Goal: Information Seeking & Learning: Learn about a topic

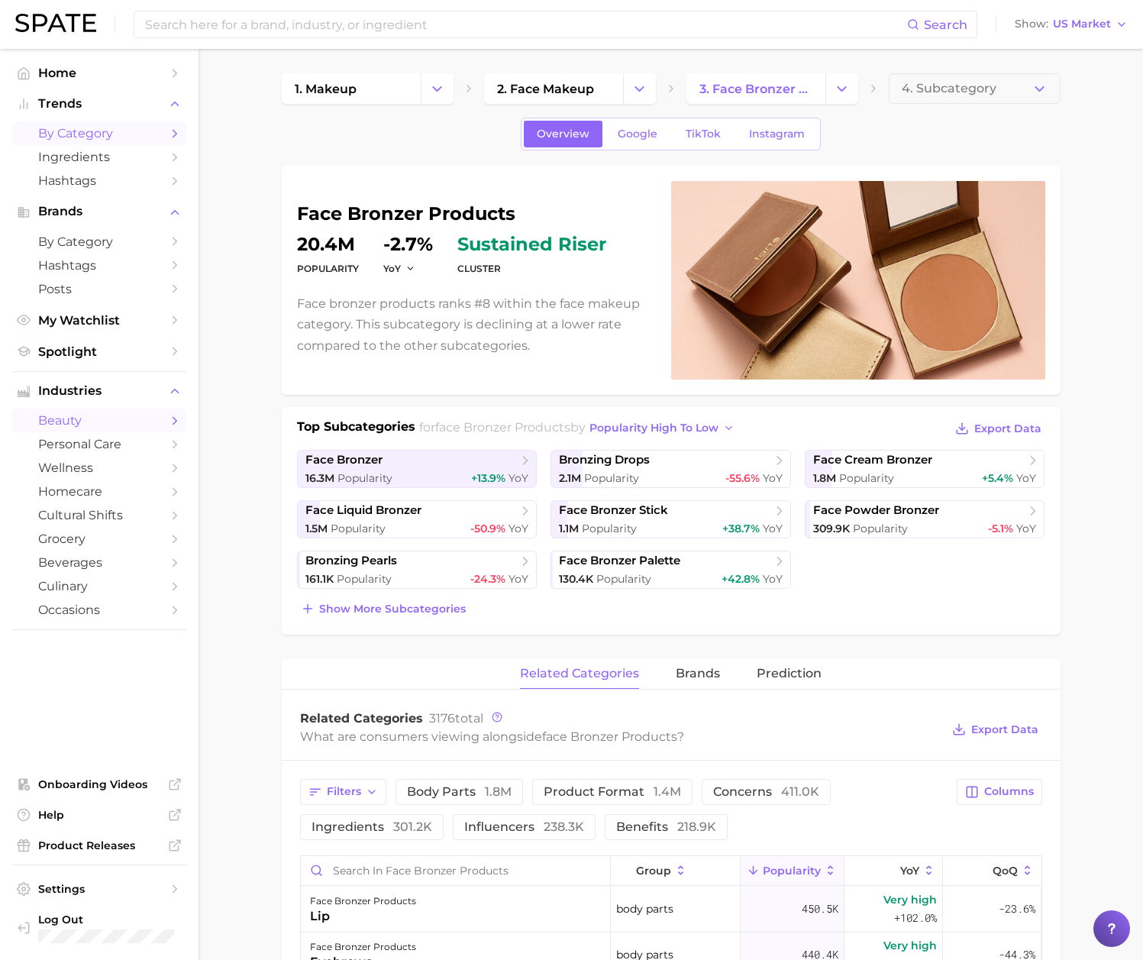
click at [95, 133] on span "by Category" at bounding box center [99, 133] width 122 height 15
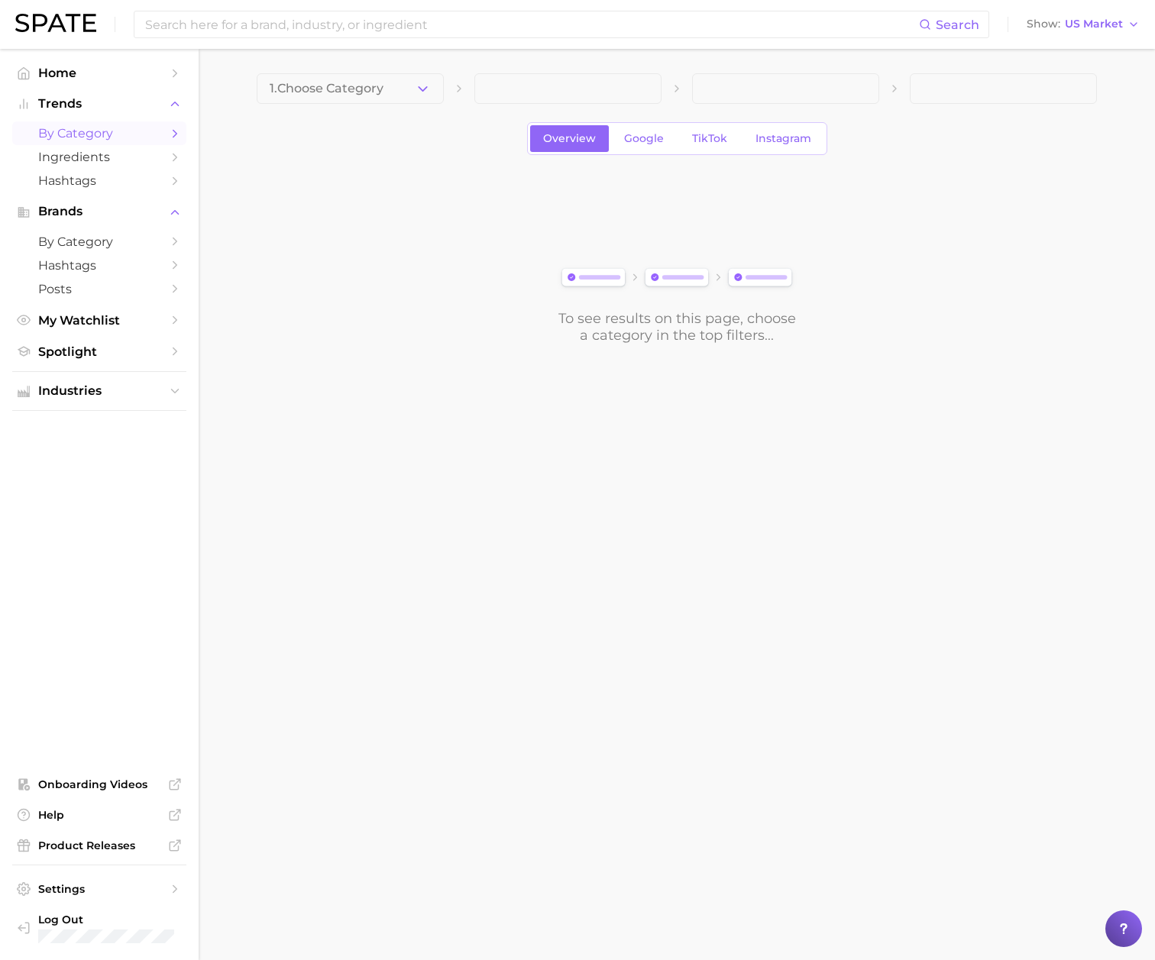
click at [172, 130] on icon "Sidebar" at bounding box center [175, 134] width 14 height 14
click at [175, 133] on icon "Sidebar" at bounding box center [175, 134] width 14 height 14
click at [589, 139] on span "Overview" at bounding box center [569, 138] width 53 height 13
click at [433, 93] on button "1. Choose Category" at bounding box center [350, 88] width 187 height 31
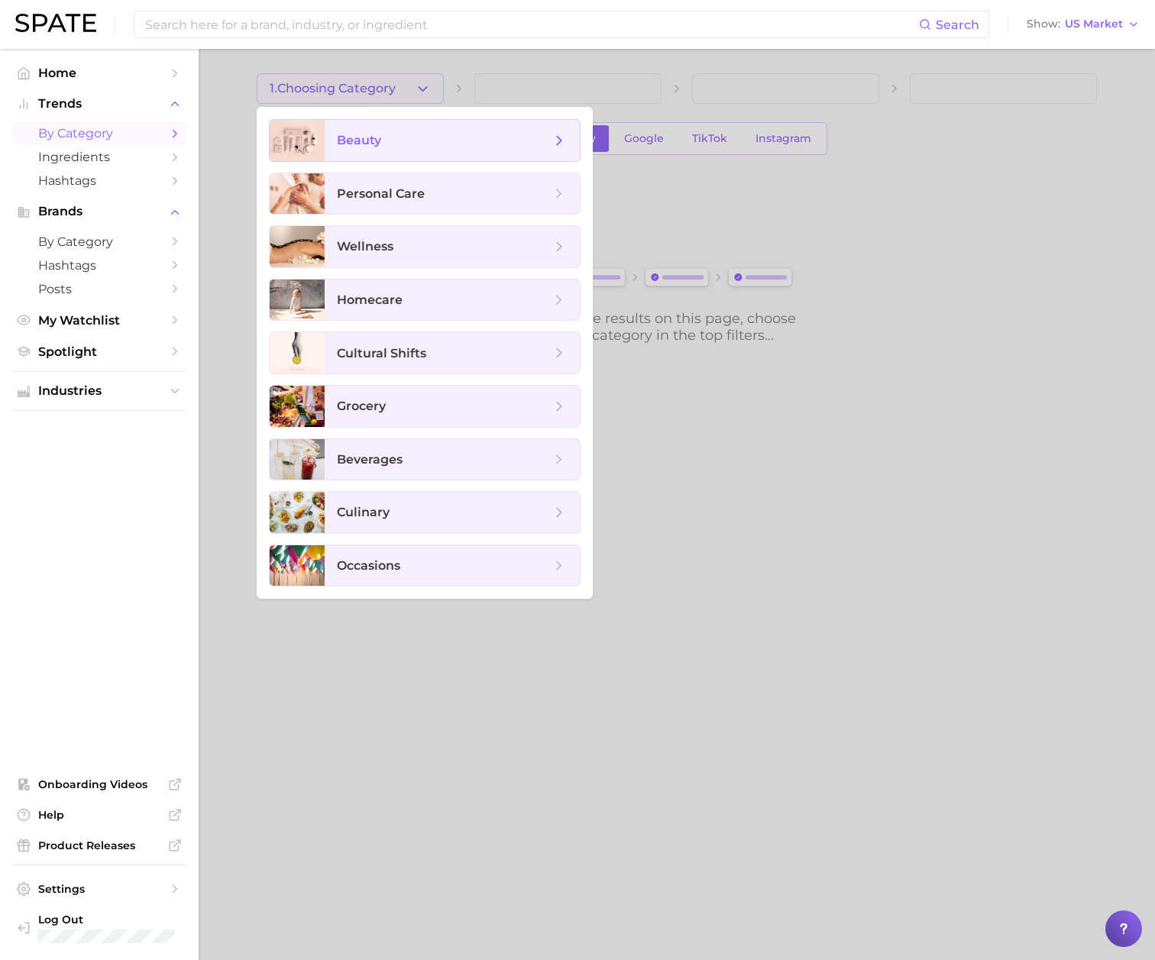
click at [558, 137] on polyline at bounding box center [560, 140] width 4 height 8
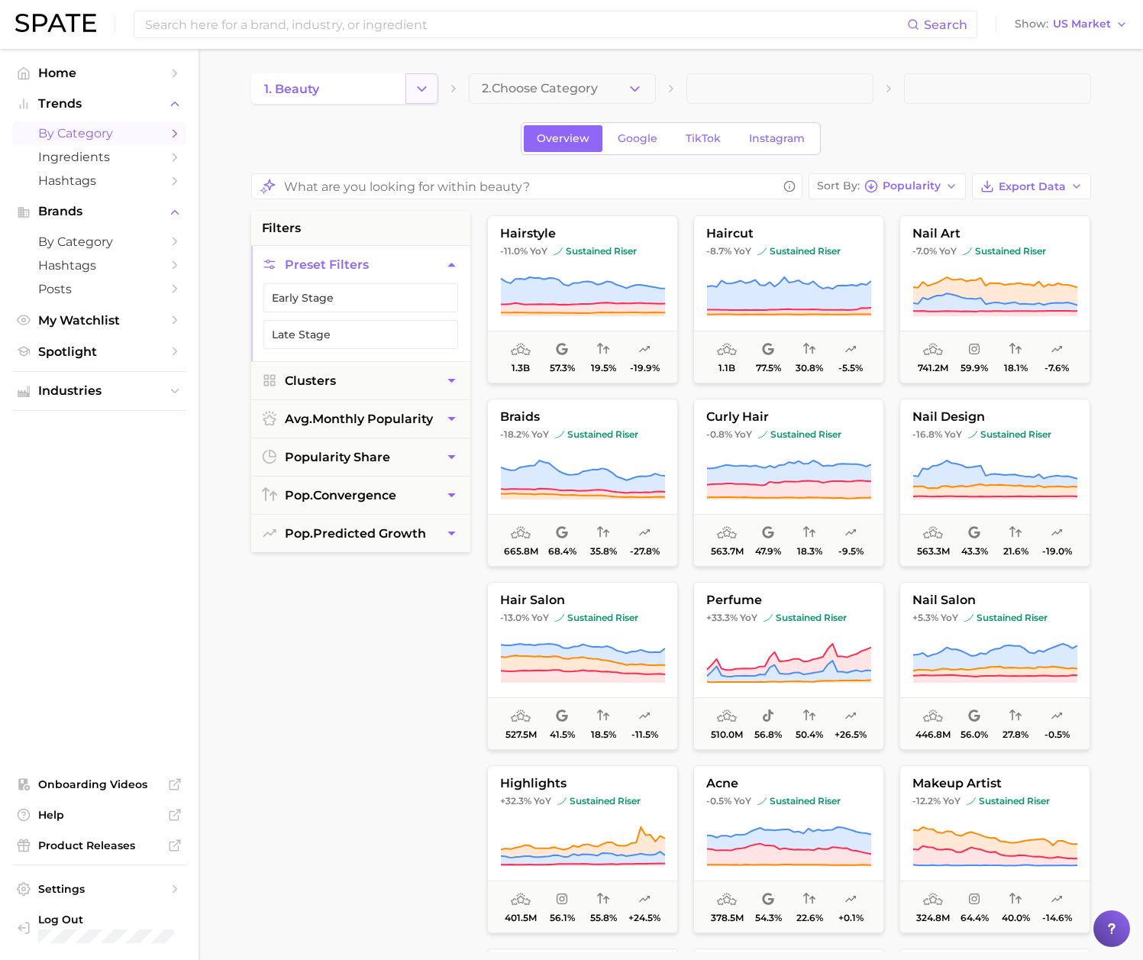
click at [418, 95] on icon "Change Category" at bounding box center [422, 89] width 16 height 16
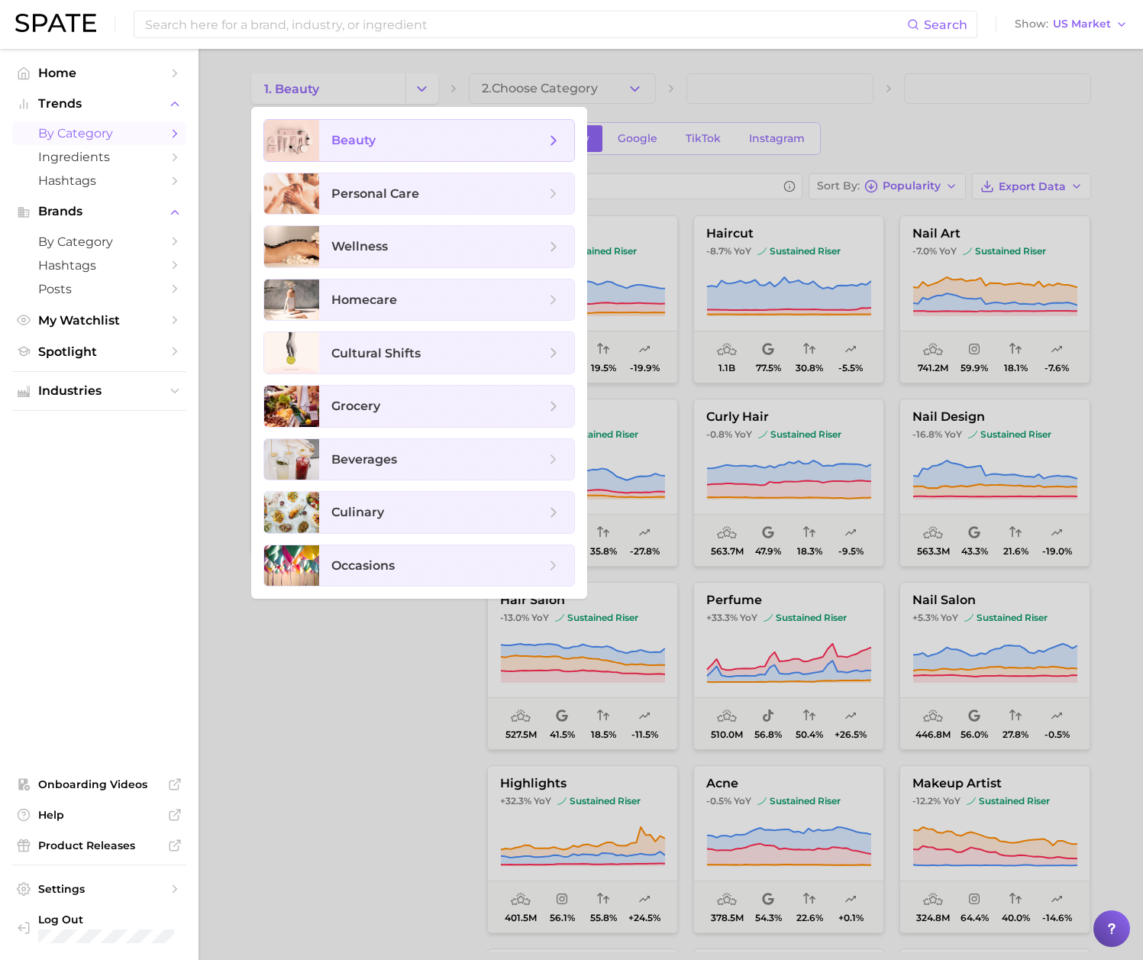
click at [557, 139] on icon at bounding box center [553, 140] width 17 height 17
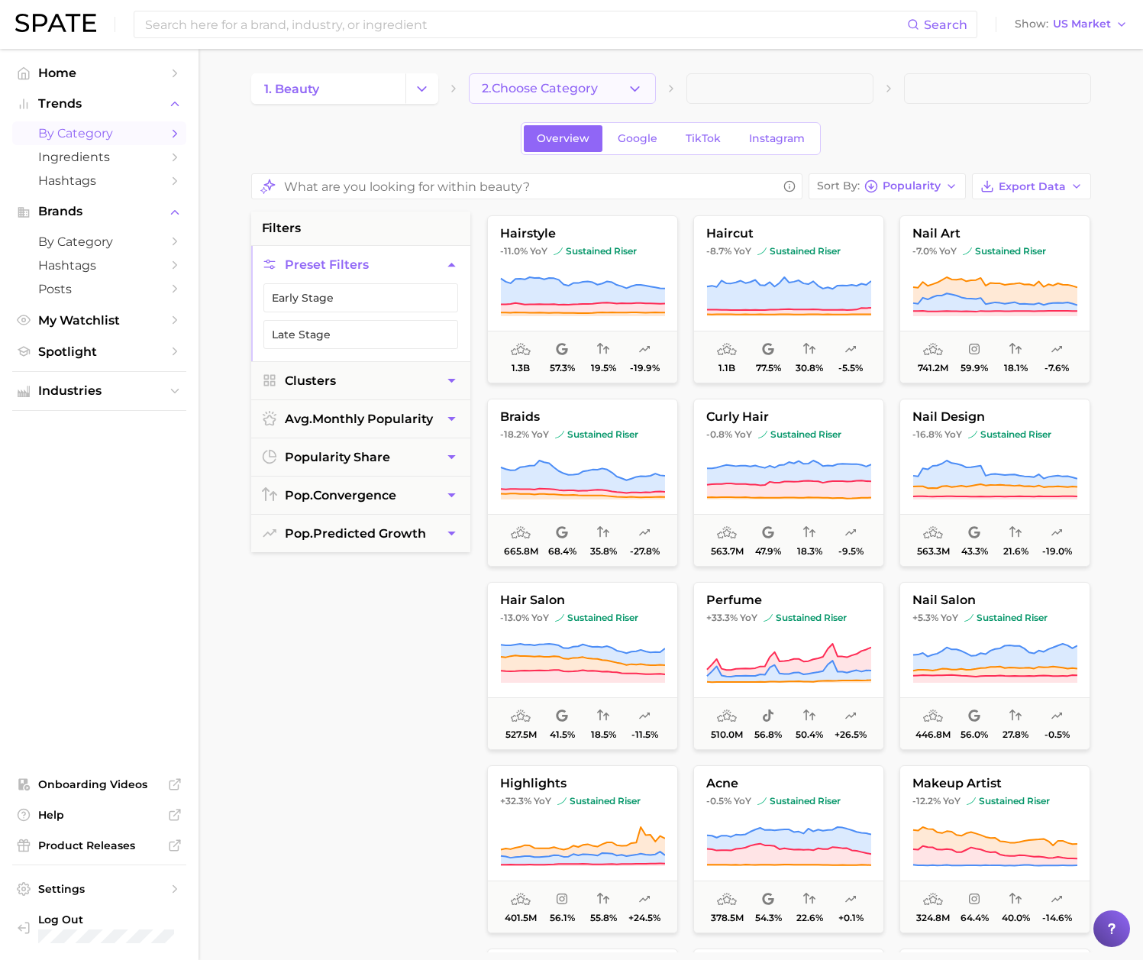
click at [545, 86] on span "2. Choose Category" at bounding box center [540, 89] width 116 height 14
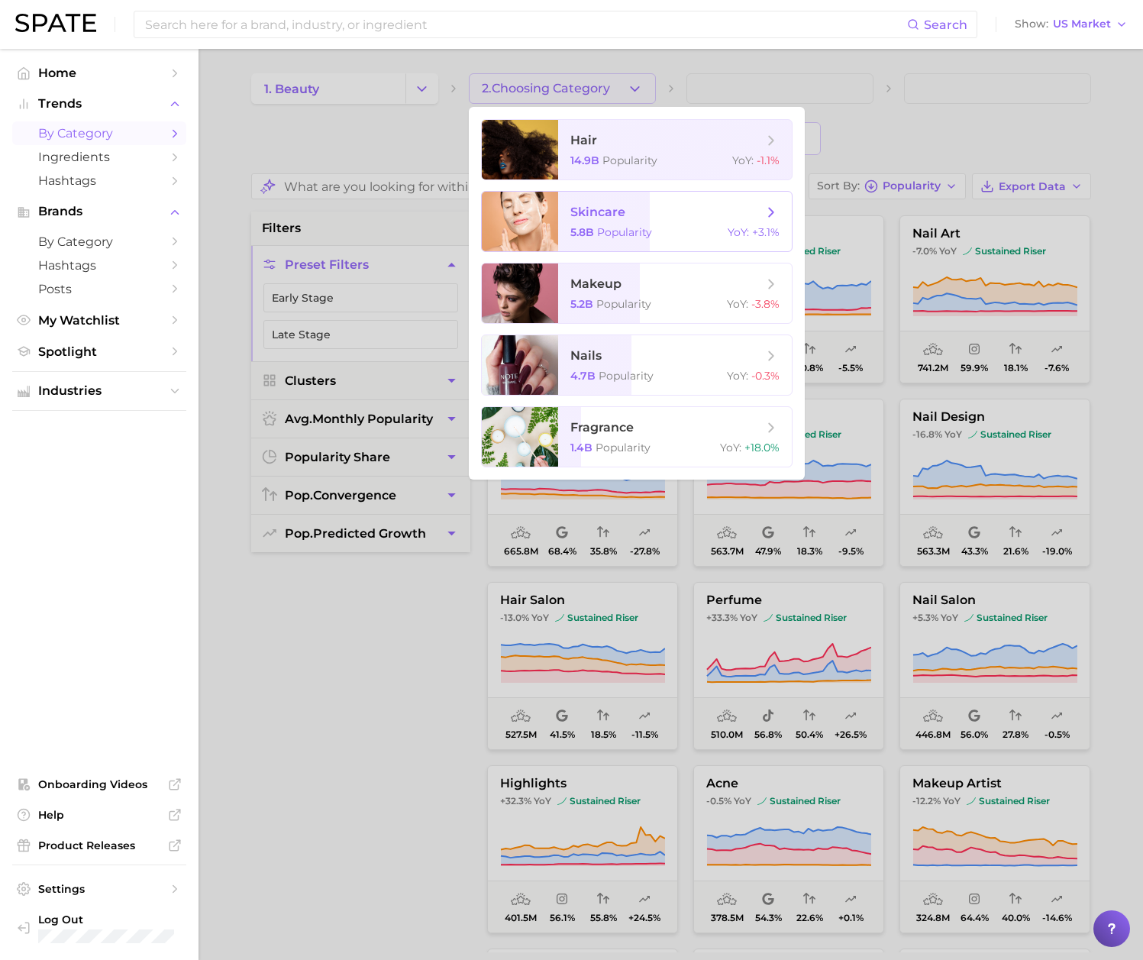
click at [625, 202] on span "skincare 5.8b Popularity YoY : +3.1%" at bounding box center [675, 222] width 234 height 60
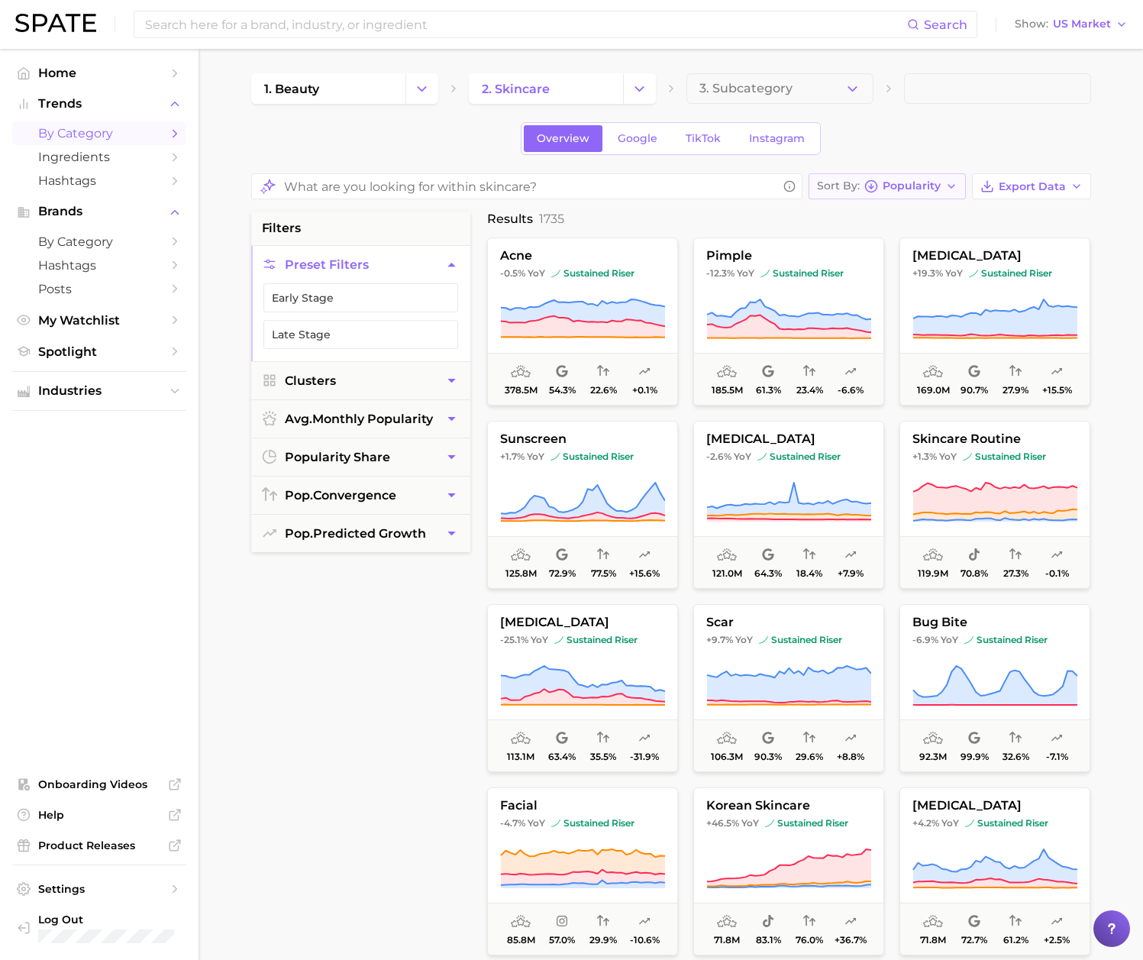
click at [885, 183] on span "Popularity" at bounding box center [912, 186] width 58 height 8
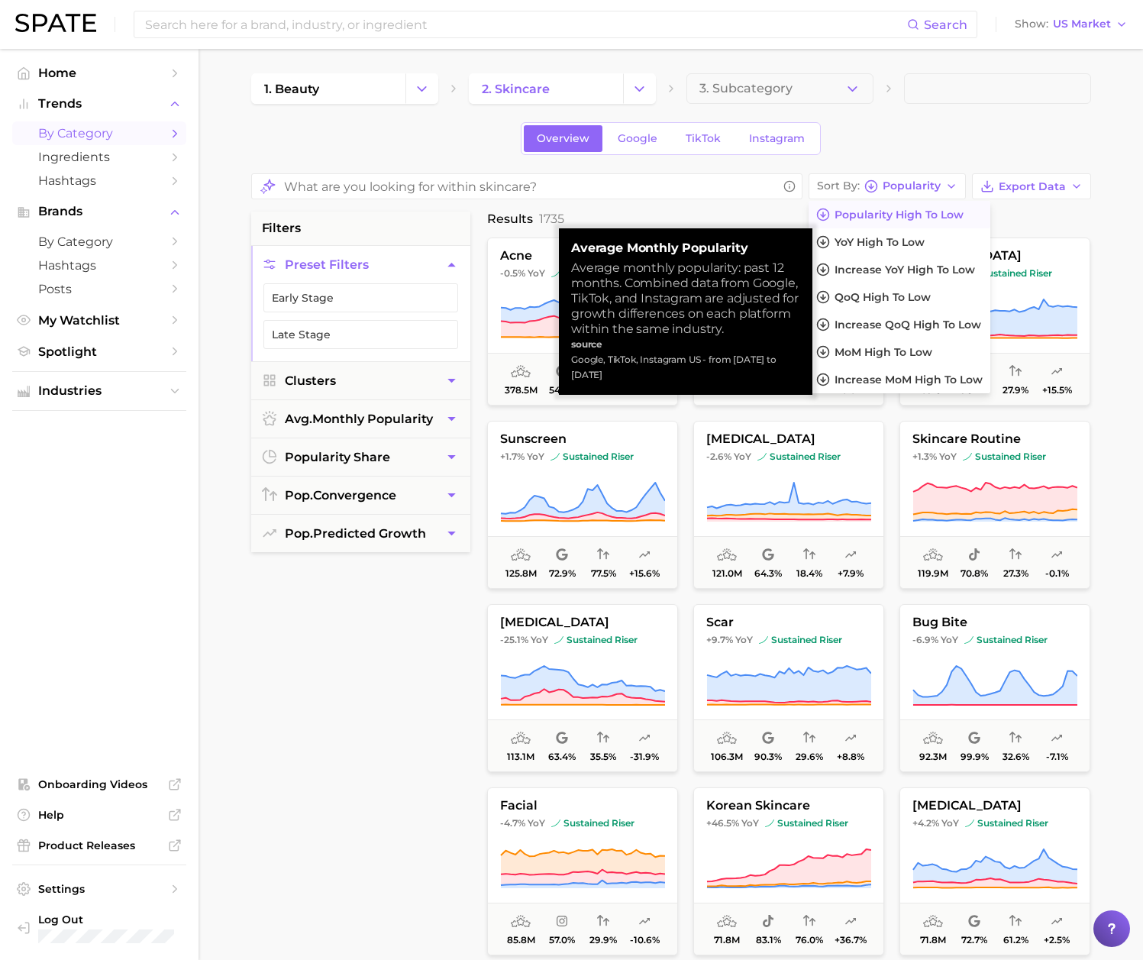
click at [897, 215] on span "Popularity high to low" at bounding box center [899, 214] width 129 height 13
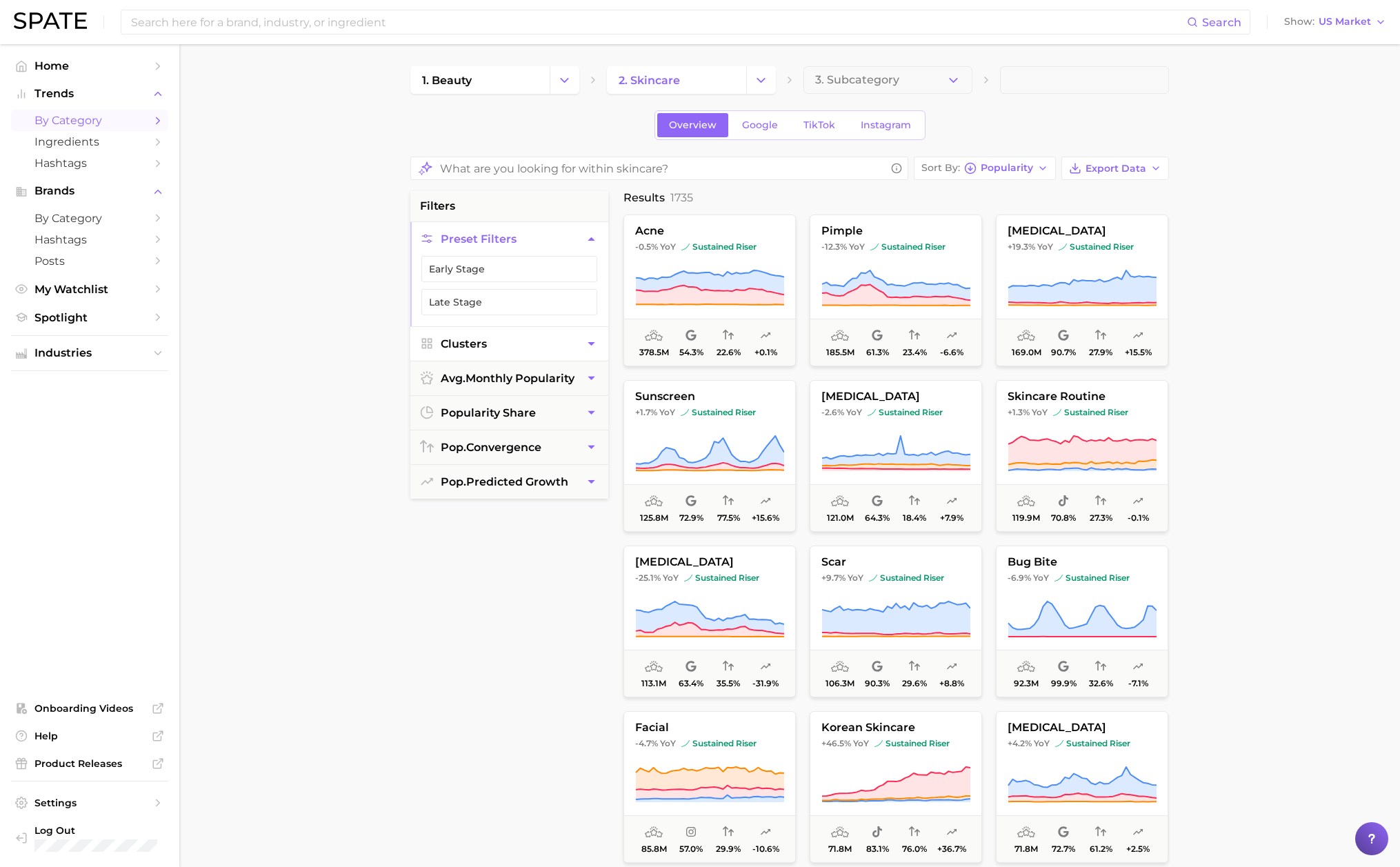
click at [525, 340] on button "Clusters" at bounding box center [509, 343] width 198 height 33
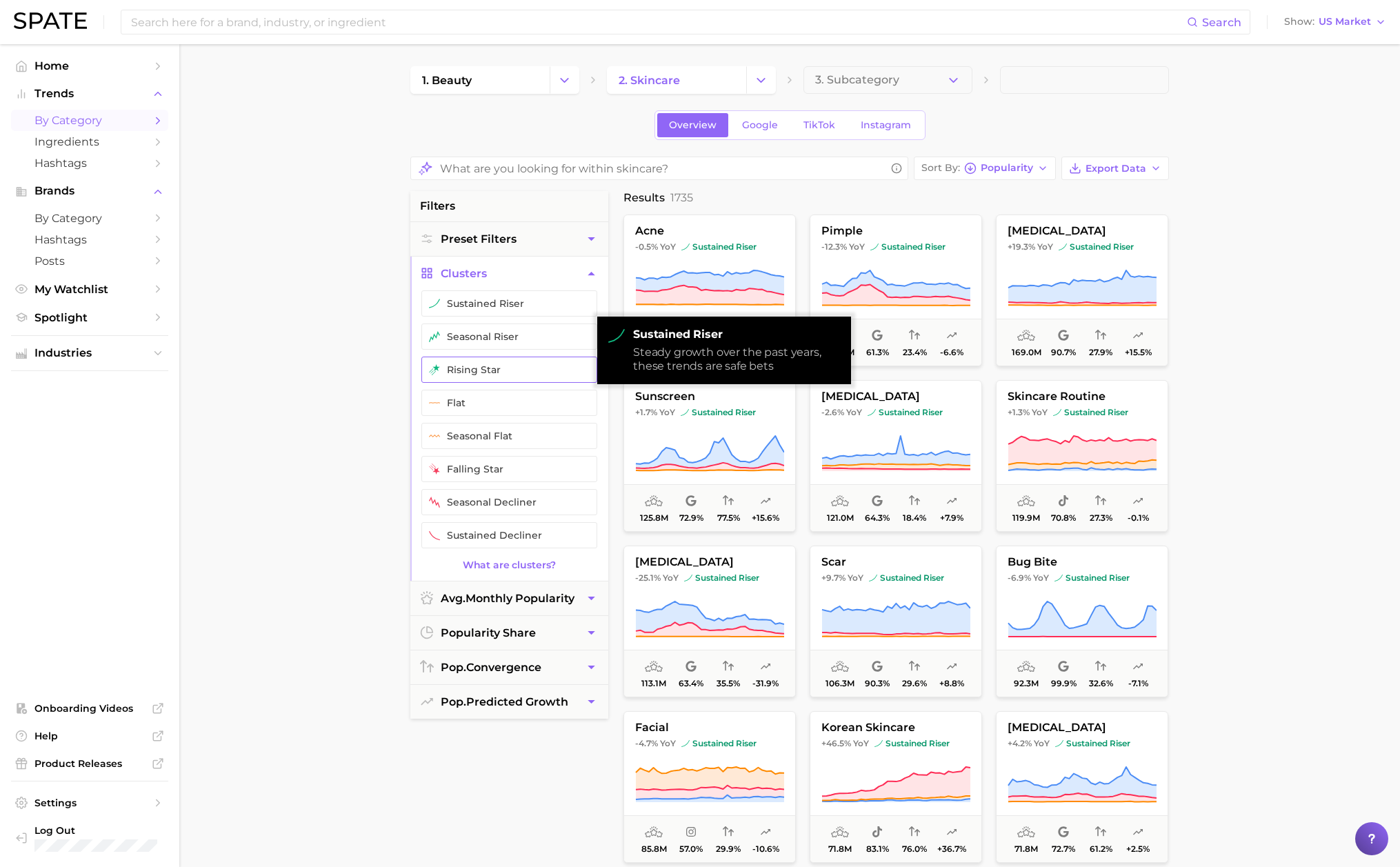
click at [490, 369] on button "rising star" at bounding box center [509, 369] width 176 height 26
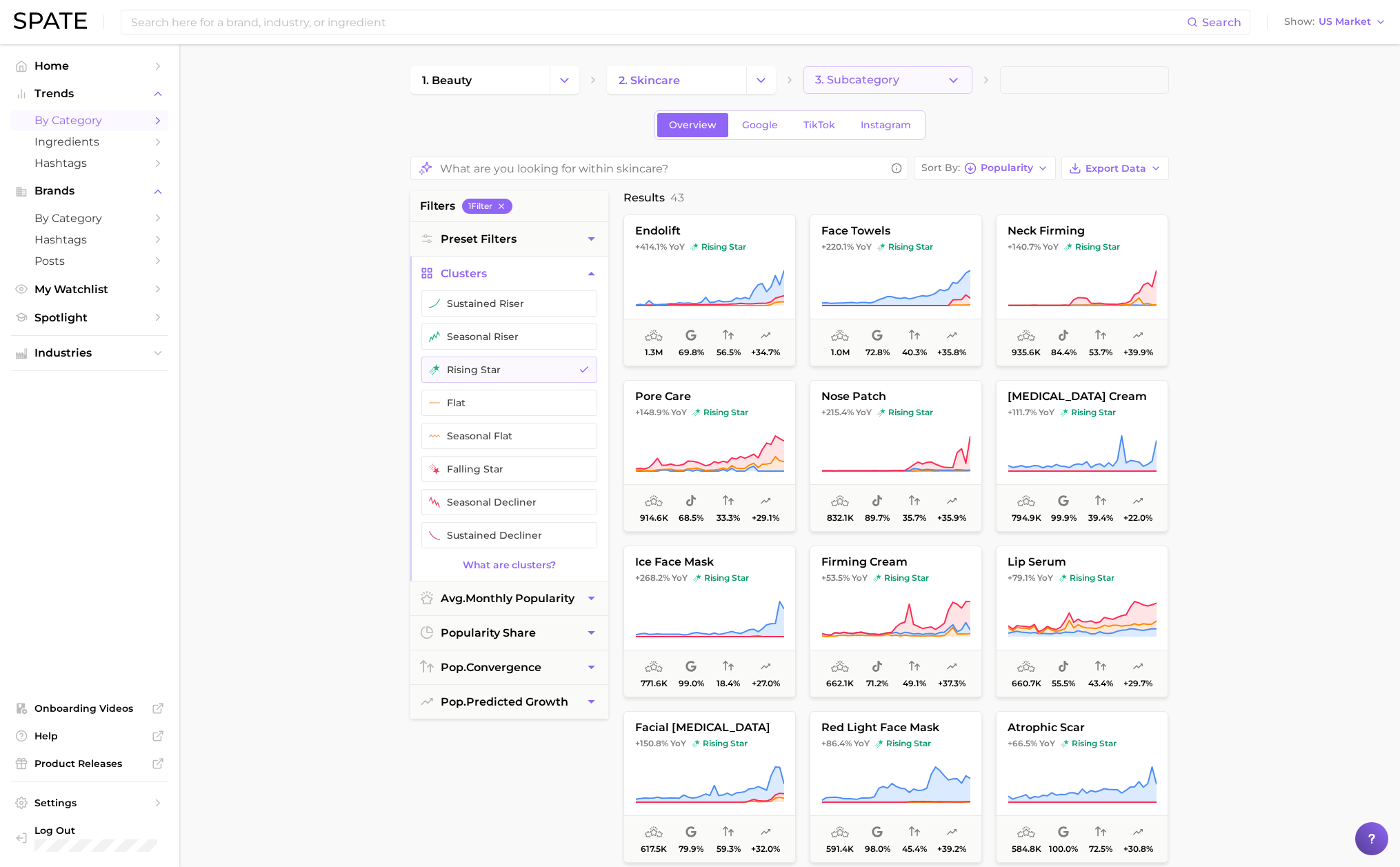
click at [837, 86] on span "3. Subcategory" at bounding box center [857, 80] width 84 height 13
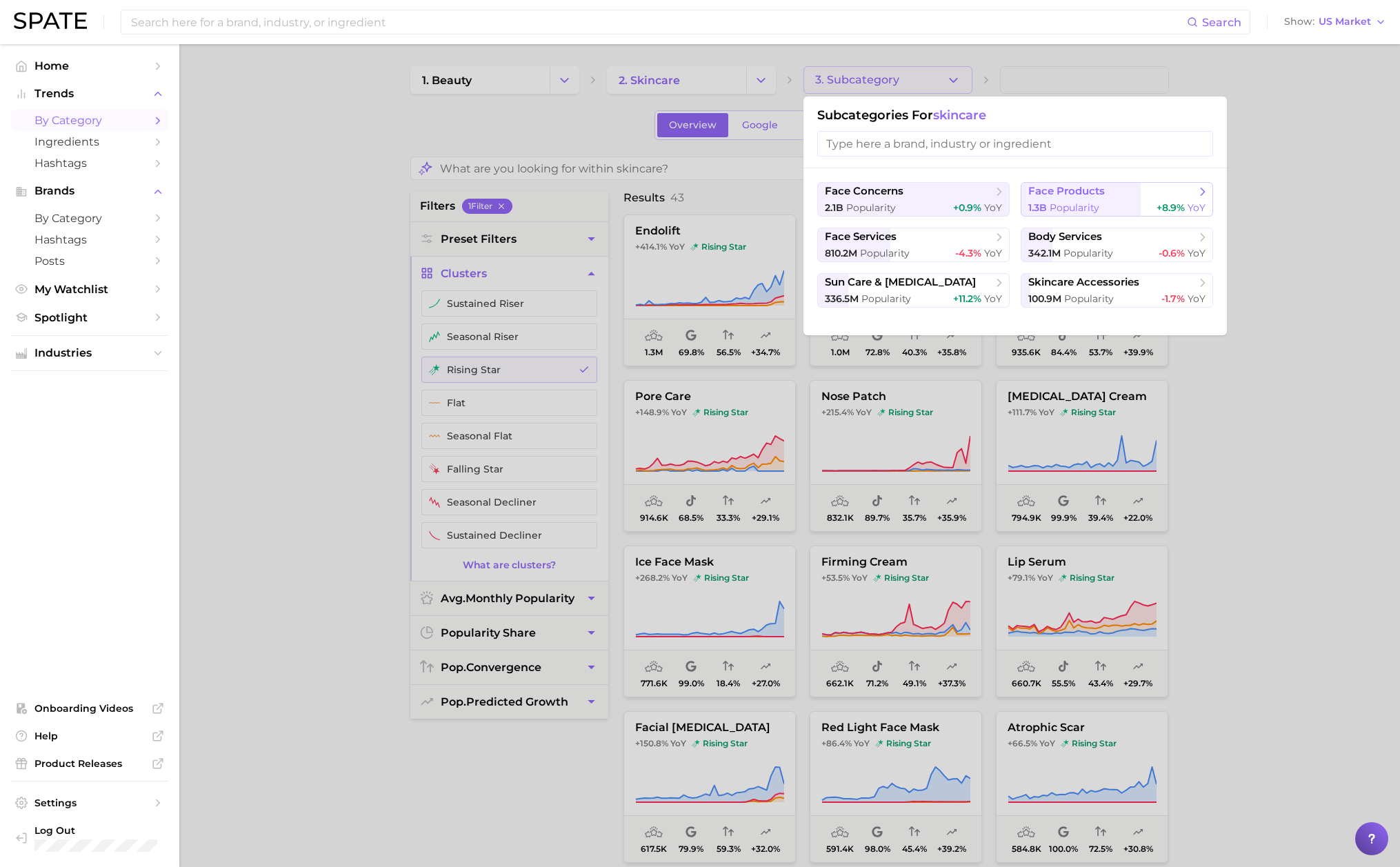
click at [1042, 197] on span "face products" at bounding box center [1113, 191] width 168 height 14
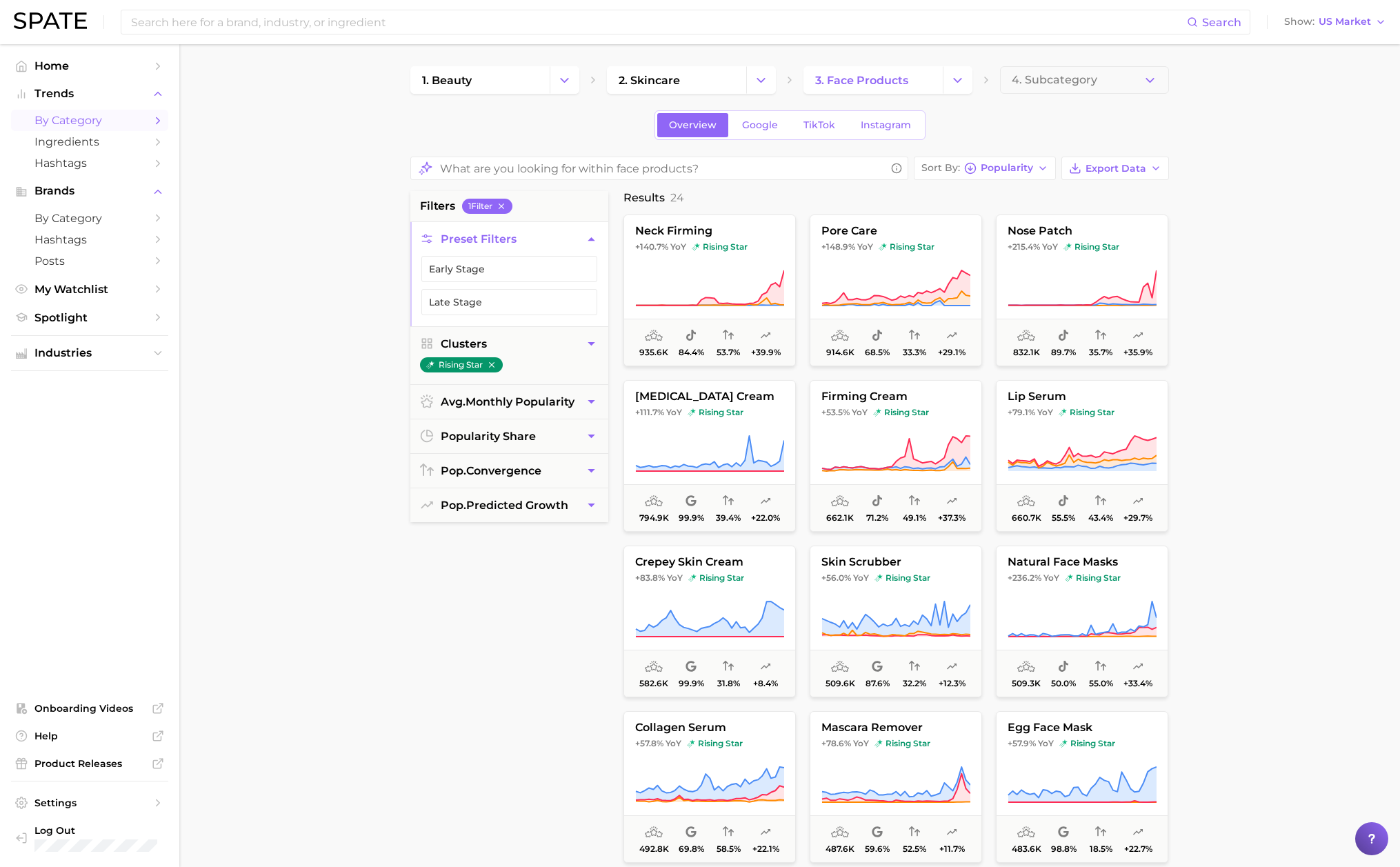
click at [1042, 279] on main "1. beauty 2. skincare 3. face products 4. Subcategory Overview Google TikTok In…" at bounding box center [790, 579] width 1221 height 1070
click at [1042, 340] on main "1. beauty 2. skincare 3. face products 4. Subcategory Overview Google TikTok In…" at bounding box center [790, 579] width 1221 height 1070
click at [1042, 87] on button "4. Subcategory" at bounding box center [1084, 79] width 169 height 28
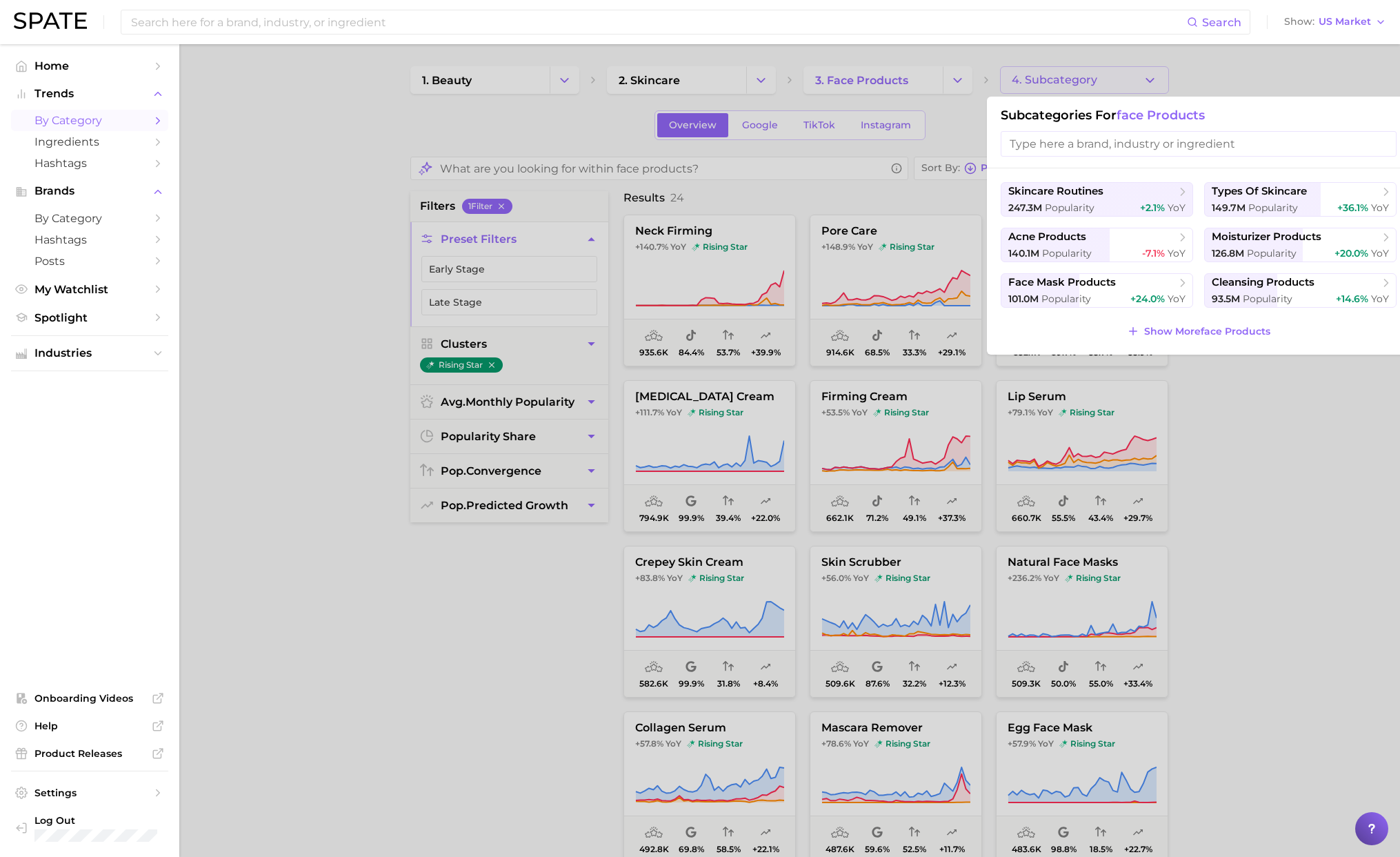
click at [938, 131] on div at bounding box center [700, 428] width 1400 height 857
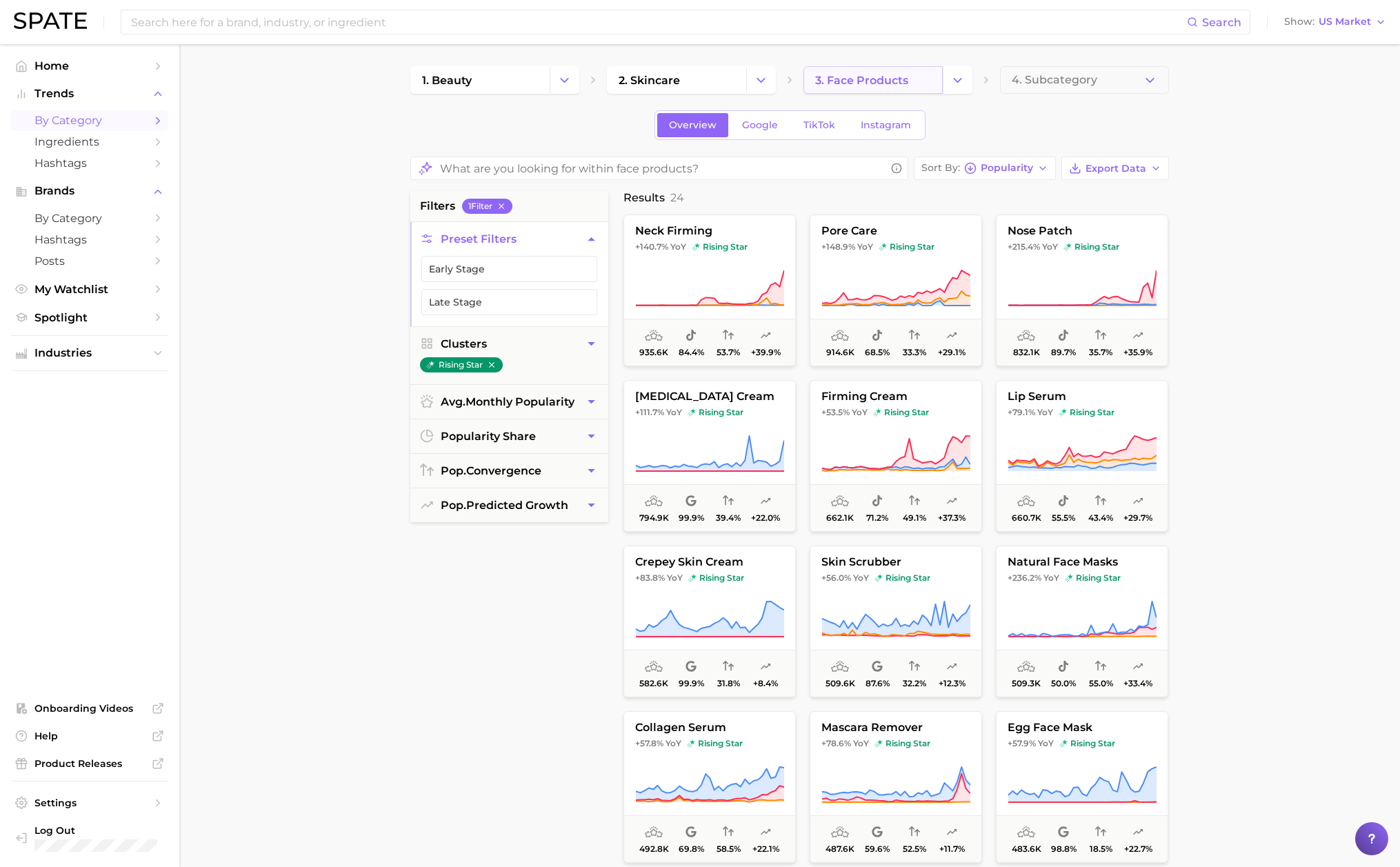
click at [916, 84] on link "3. face products" at bounding box center [873, 79] width 139 height 28
click at [953, 84] on icon "Change Category" at bounding box center [957, 80] width 14 height 14
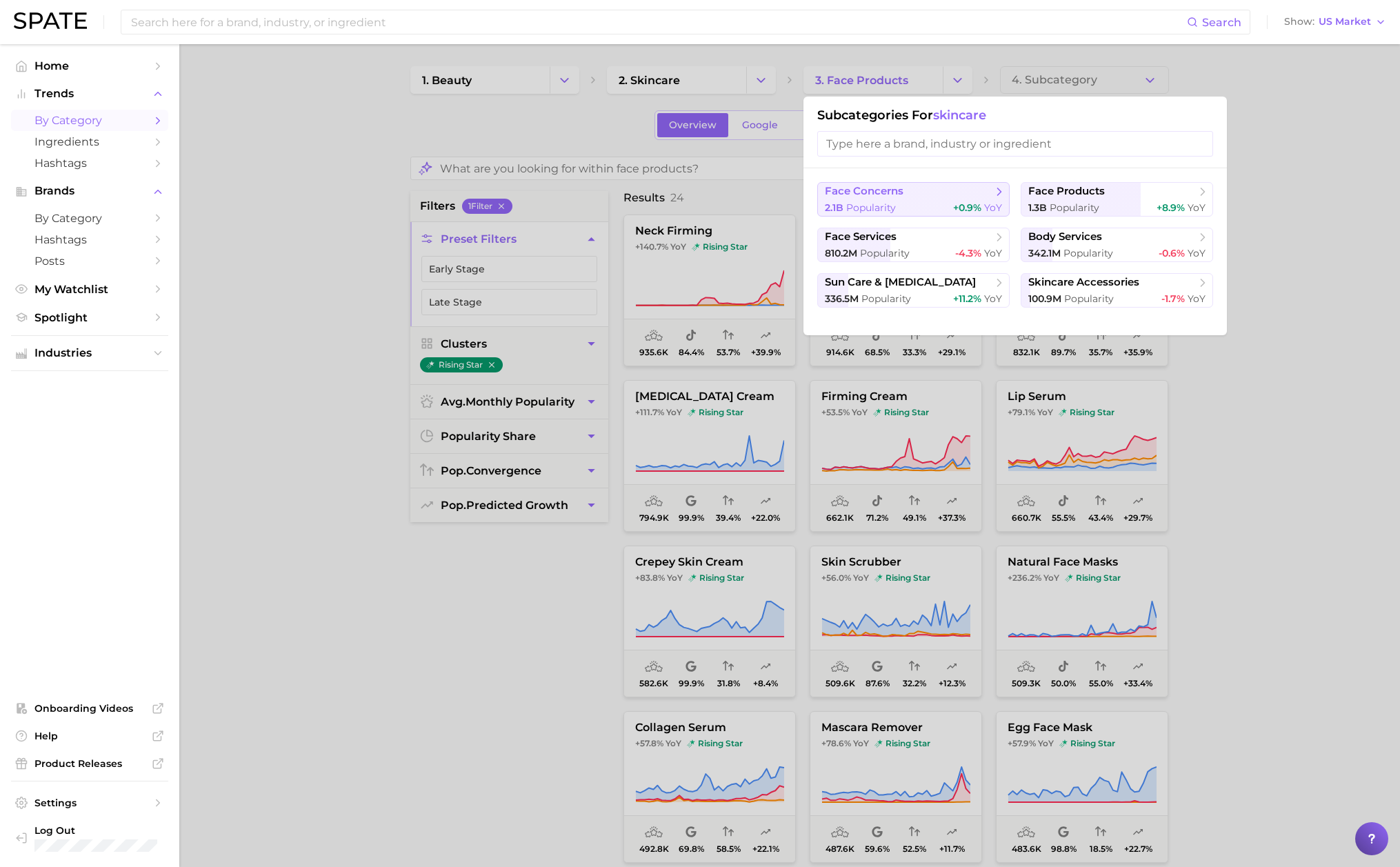
click at [947, 194] on span "face concerns" at bounding box center [909, 191] width 168 height 14
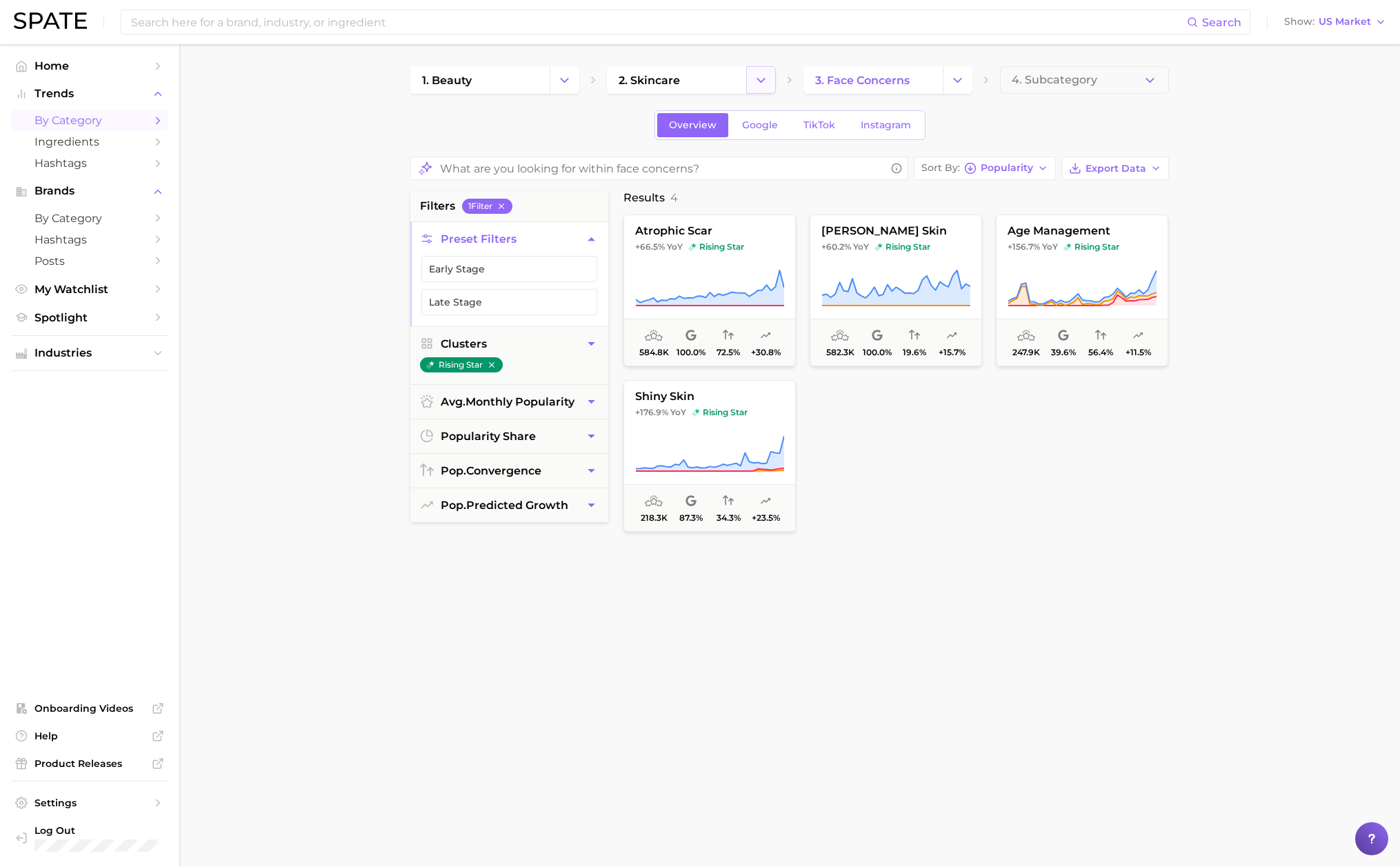
click at [749, 89] on button "Change Category" at bounding box center [761, 79] width 30 height 28
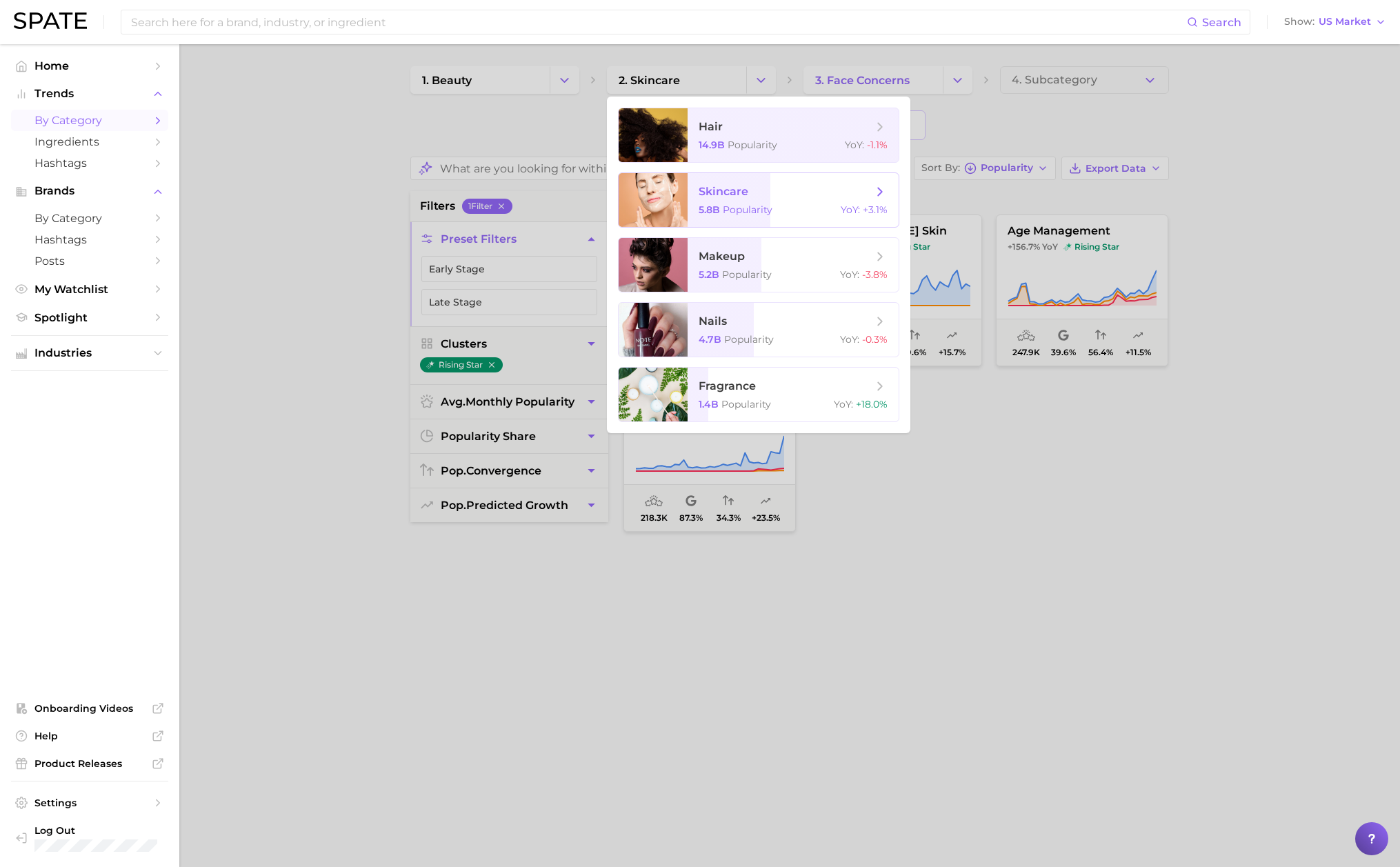
click at [818, 196] on span "skincare" at bounding box center [786, 191] width 173 height 15
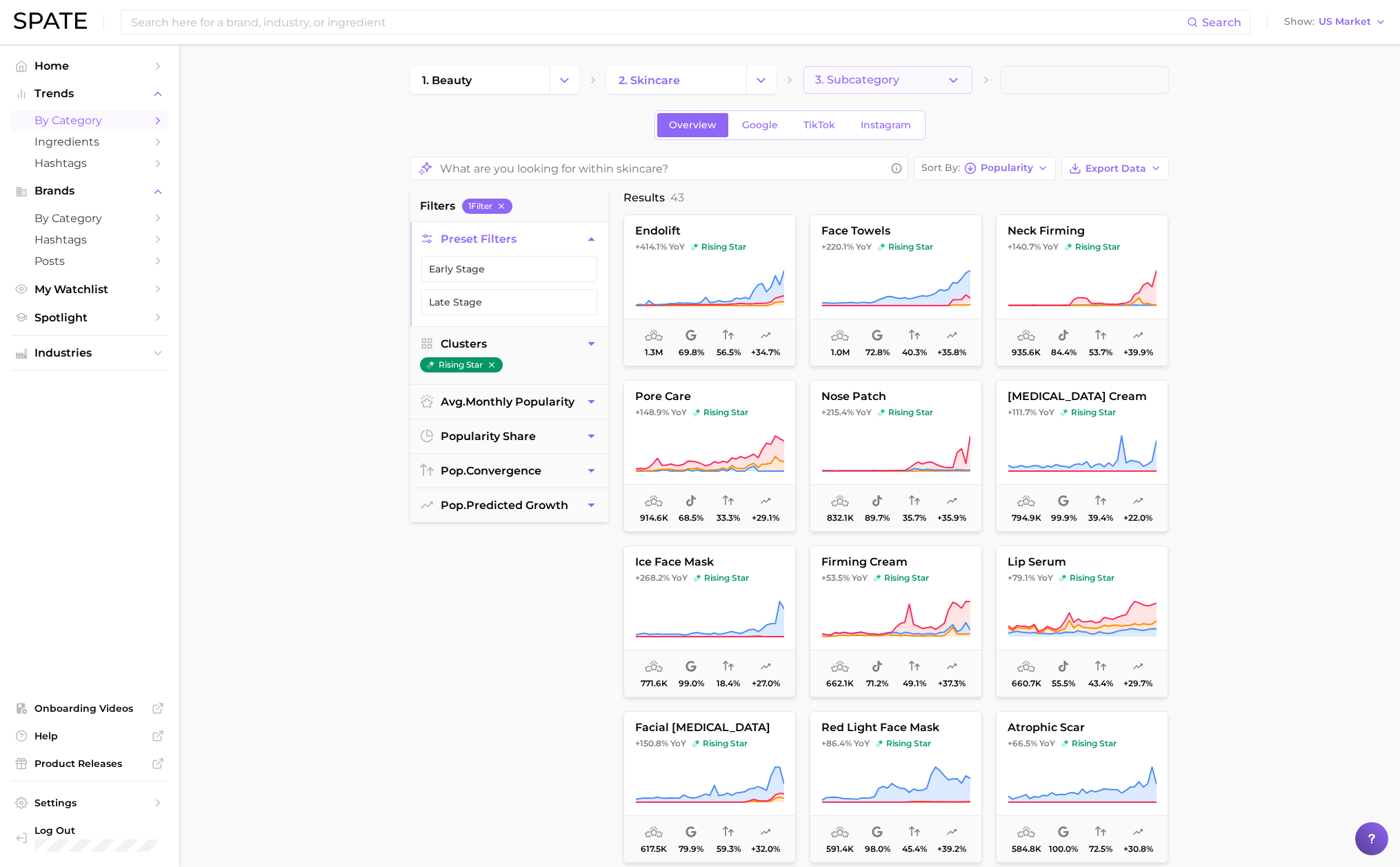
click at [959, 86] on icon "button" at bounding box center [954, 80] width 14 height 14
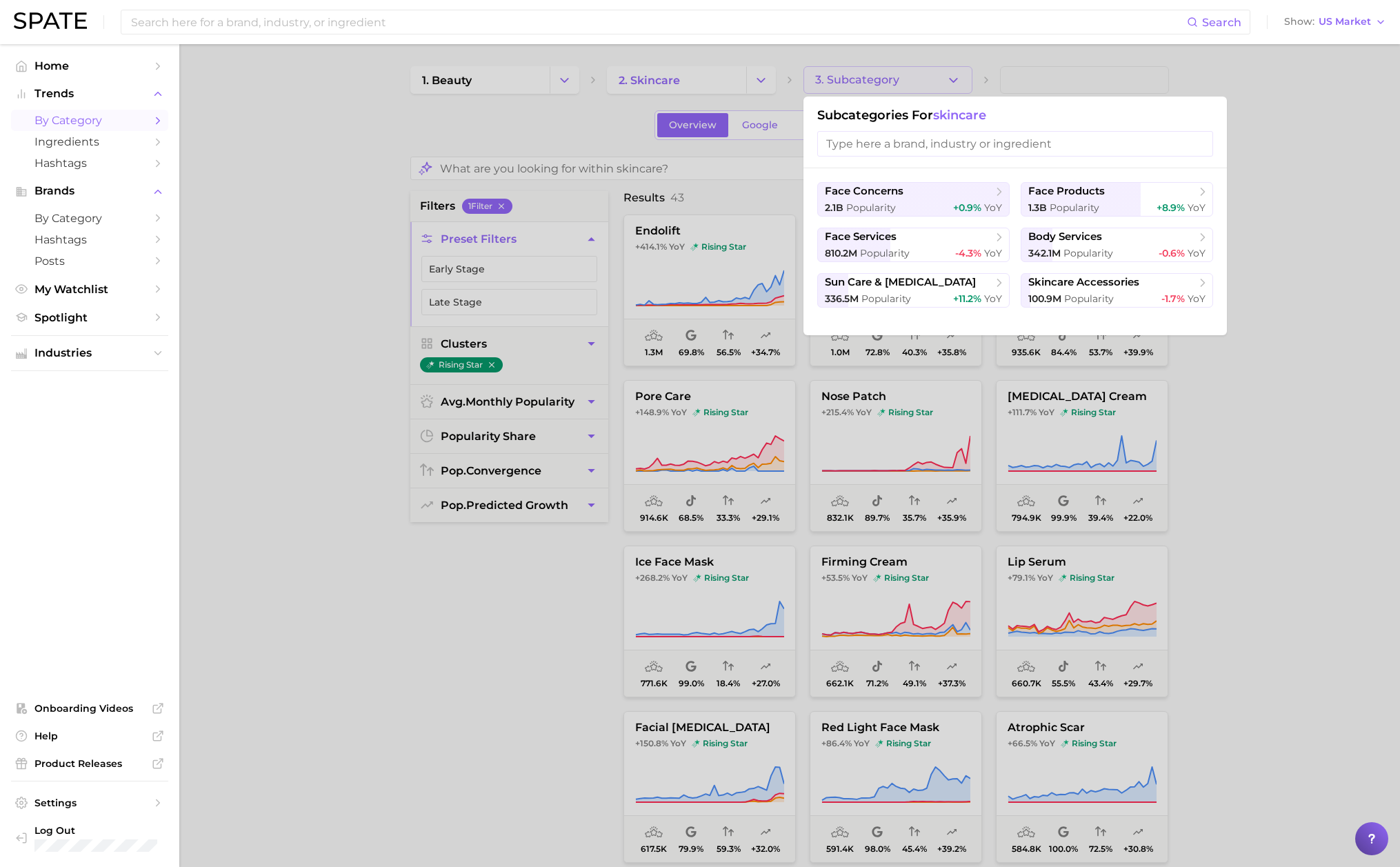
click at [952, 145] on input "search" at bounding box center [1015, 144] width 396 height 25
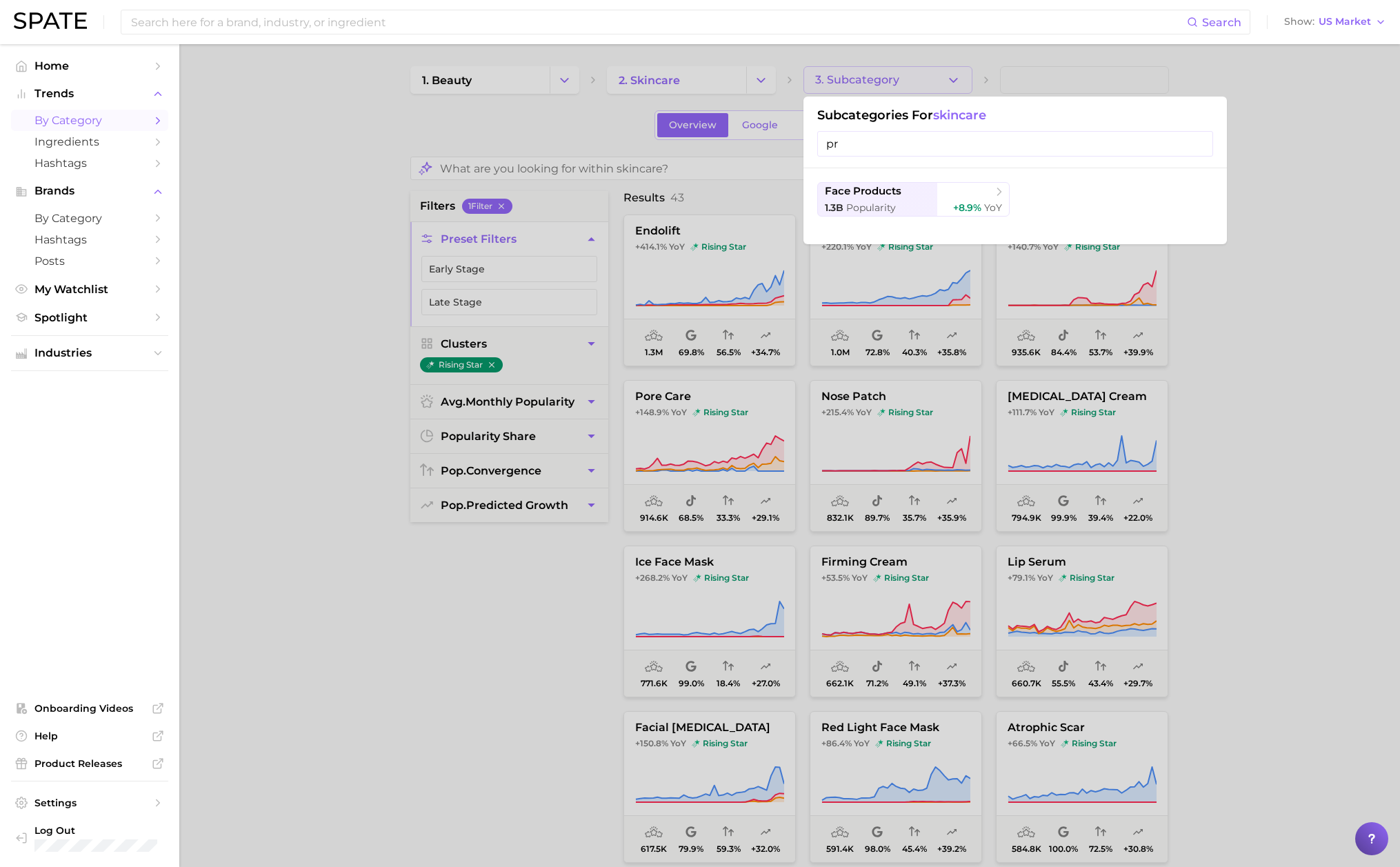
type input "p"
type input "c"
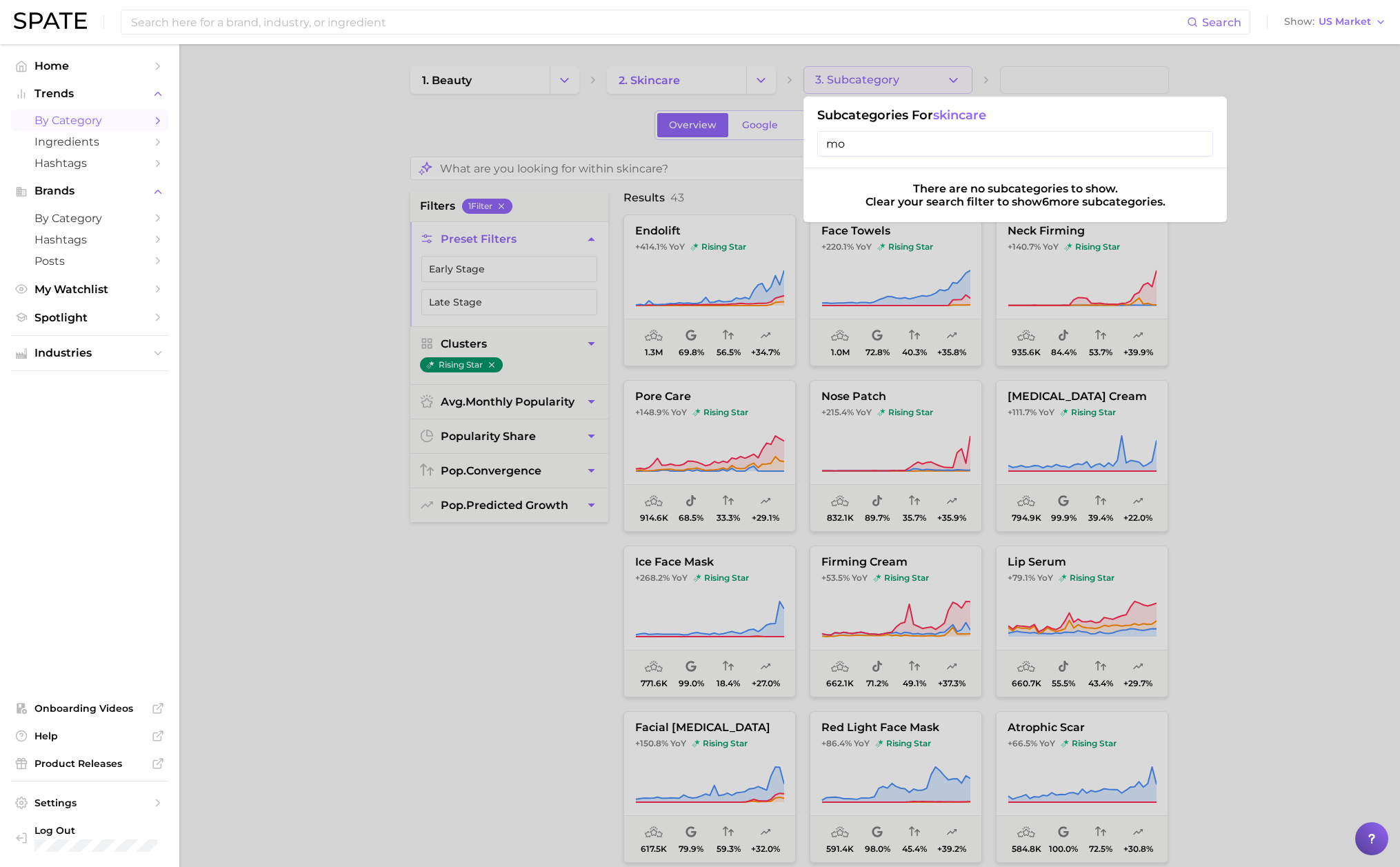
type input "m"
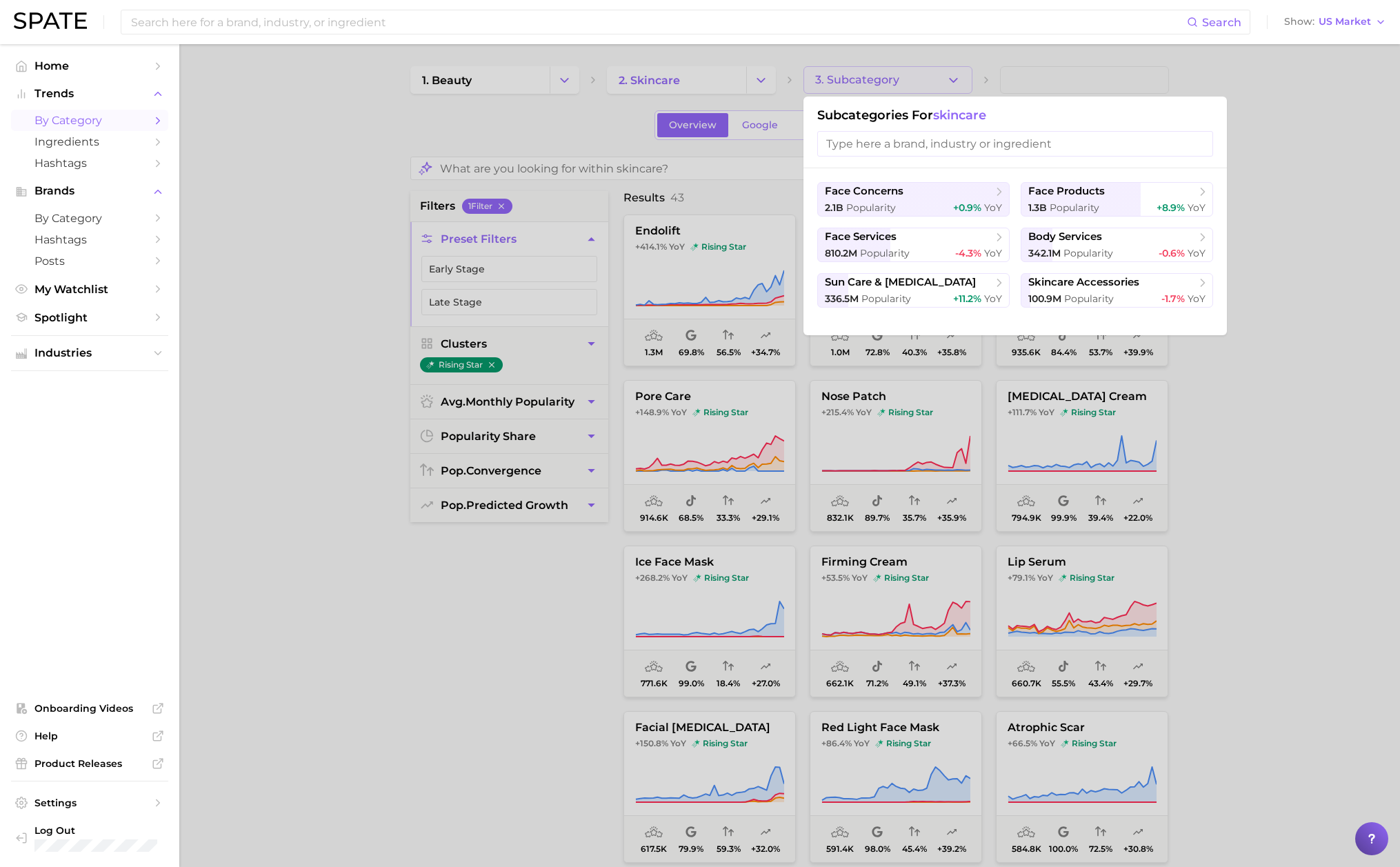
click at [1042, 450] on div at bounding box center [700, 434] width 1400 height 867
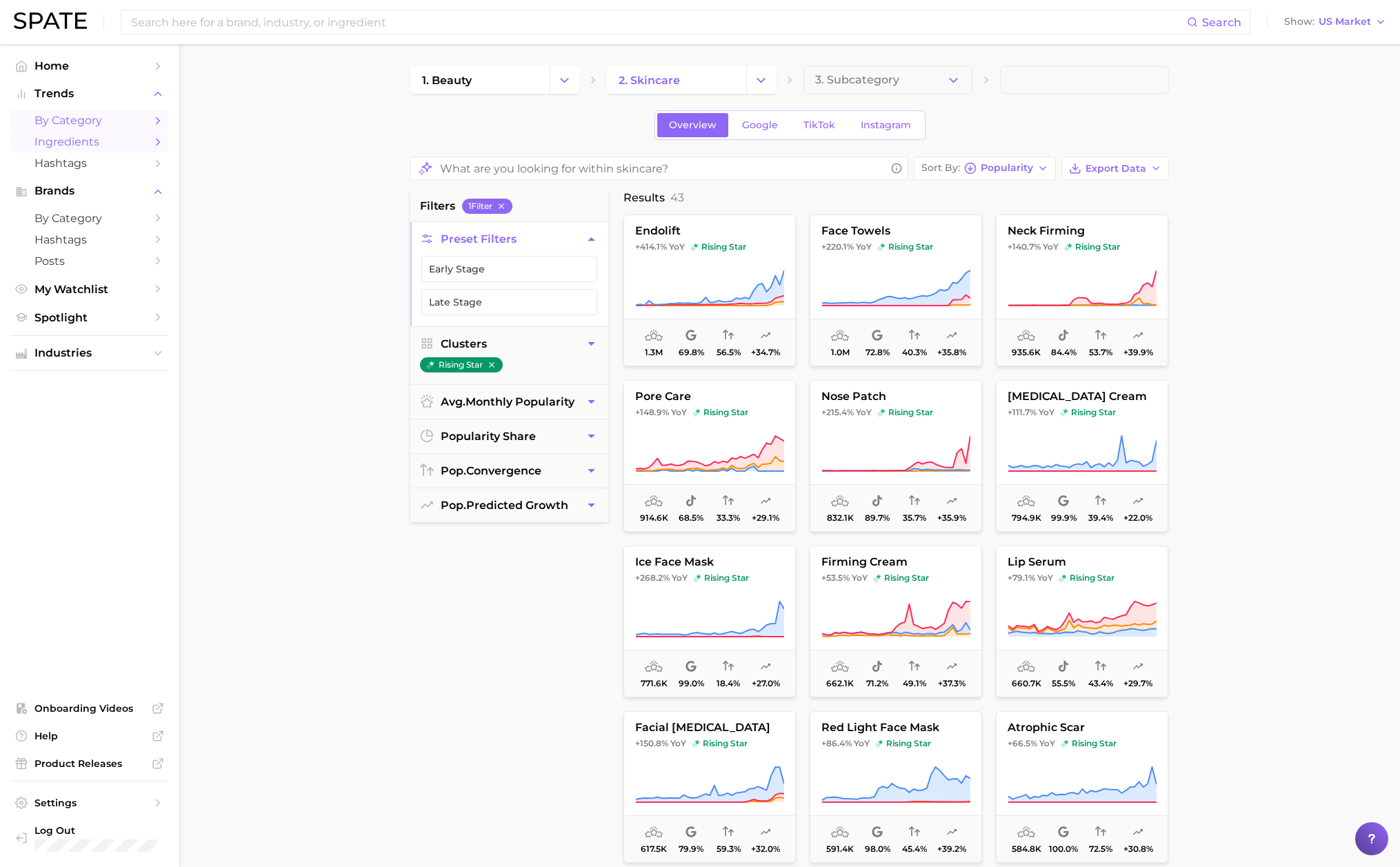
click at [153, 141] on icon "Sidebar" at bounding box center [158, 142] width 13 height 13
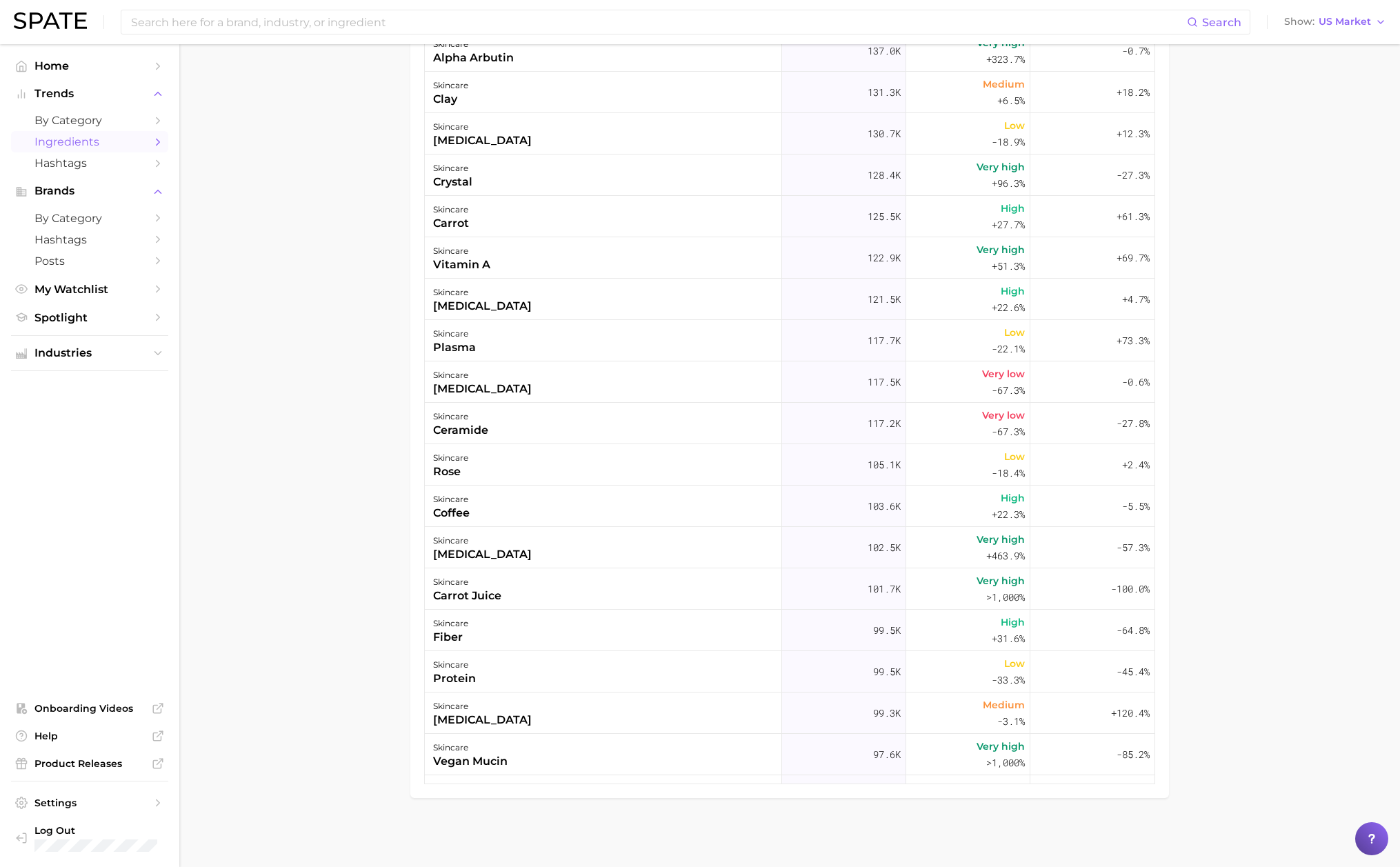
scroll to position [2828, 0]
